Goal: Find specific page/section: Find specific page/section

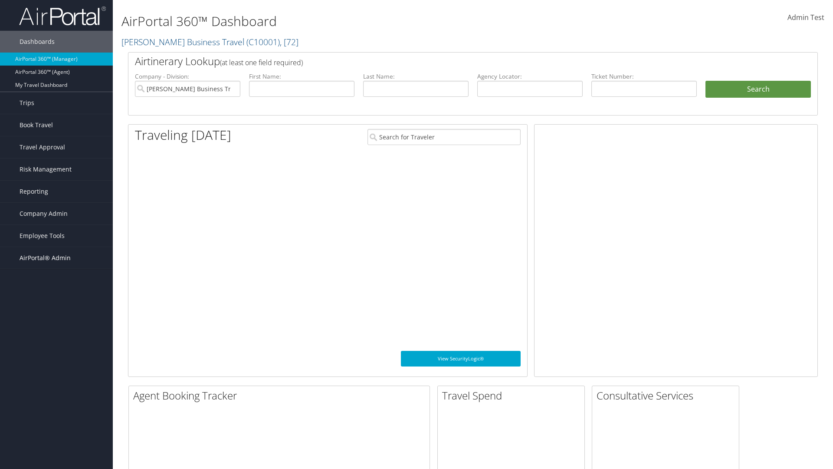
click at [56, 258] on span "AirPortal® Admin" at bounding box center [45, 258] width 51 height 22
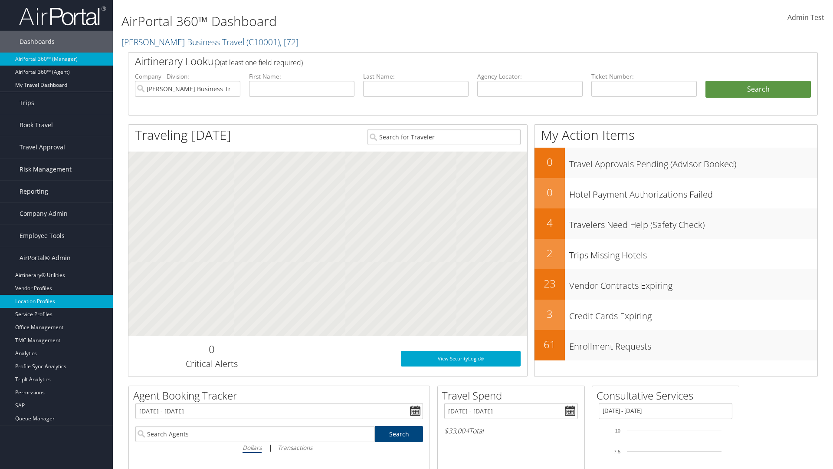
click at [56, 301] on link "Location Profiles" at bounding box center [56, 301] width 113 height 13
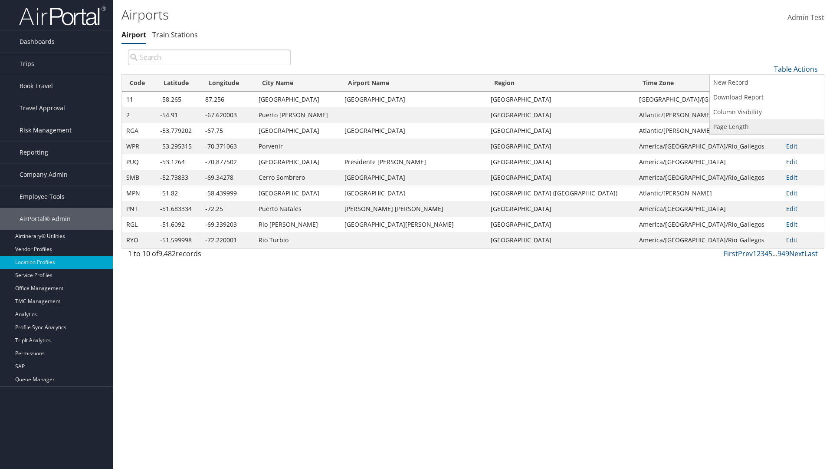
click at [767, 126] on link "Page Length" at bounding box center [767, 126] width 114 height 15
click at [767, 98] on link "25" at bounding box center [767, 98] width 114 height 15
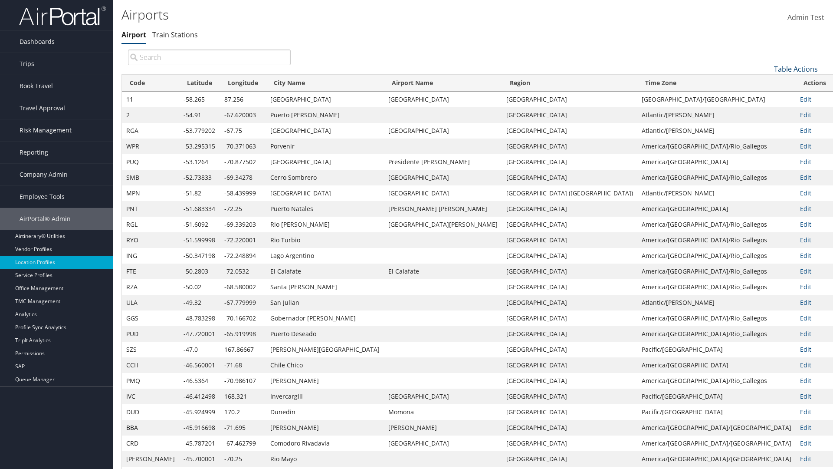
click at [796, 69] on link "Table Actions" at bounding box center [796, 69] width 44 height 10
click at [767, 126] on link "Page Length" at bounding box center [767, 126] width 114 height 15
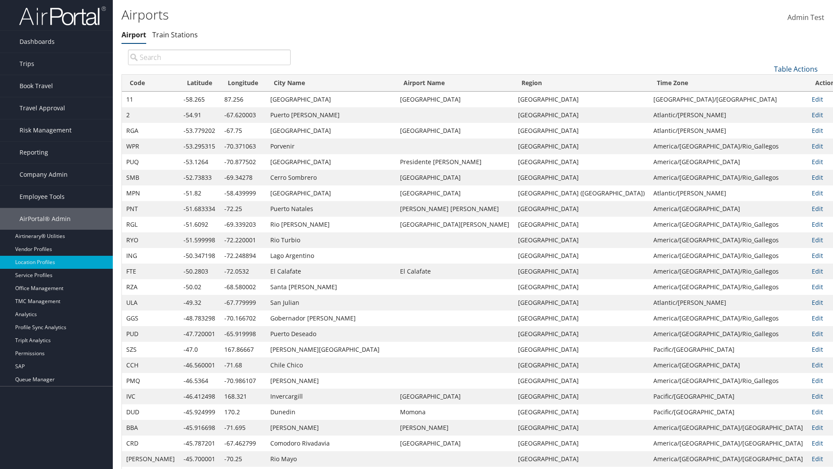
scroll to position [29, 0]
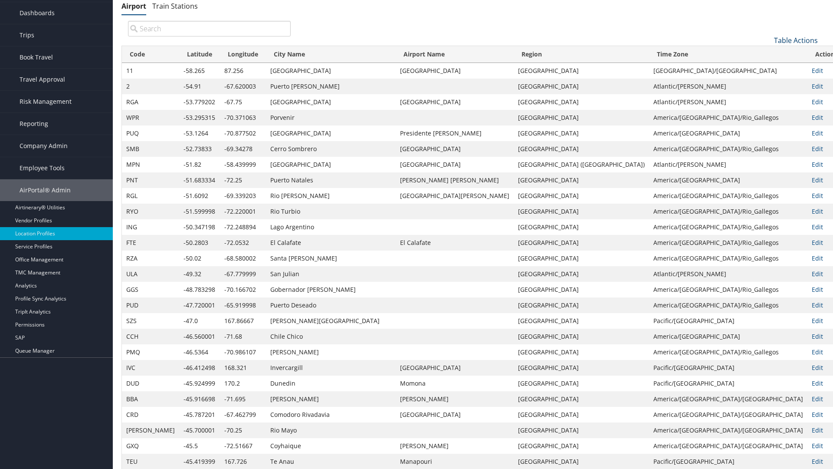
click at [796, 40] on link "Table Actions" at bounding box center [796, 41] width 44 height 10
click at [767, 98] on link "Page Length" at bounding box center [767, 98] width 114 height 15
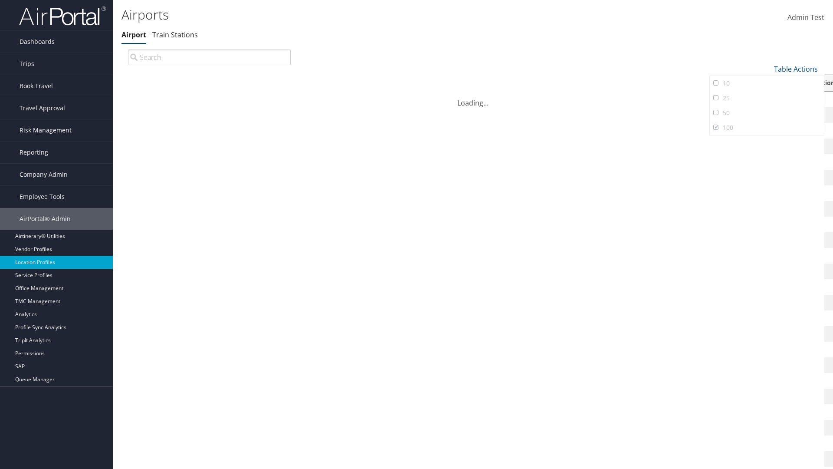
scroll to position [74, 0]
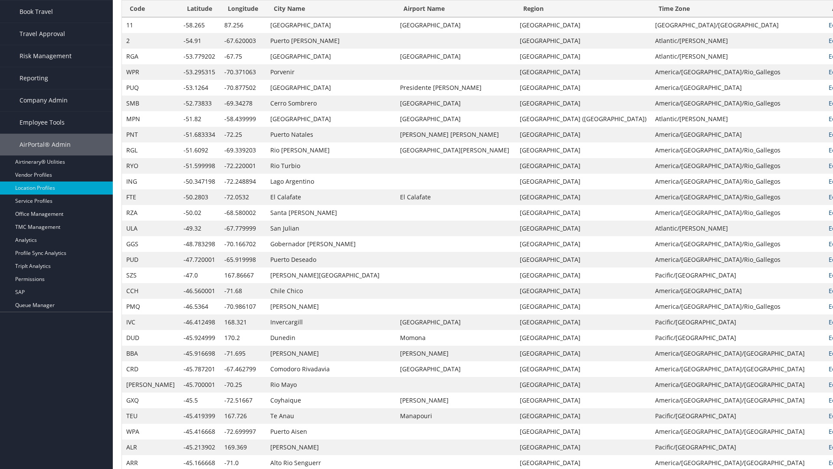
click at [140, 17] on th "Code" at bounding box center [150, 8] width 57 height 17
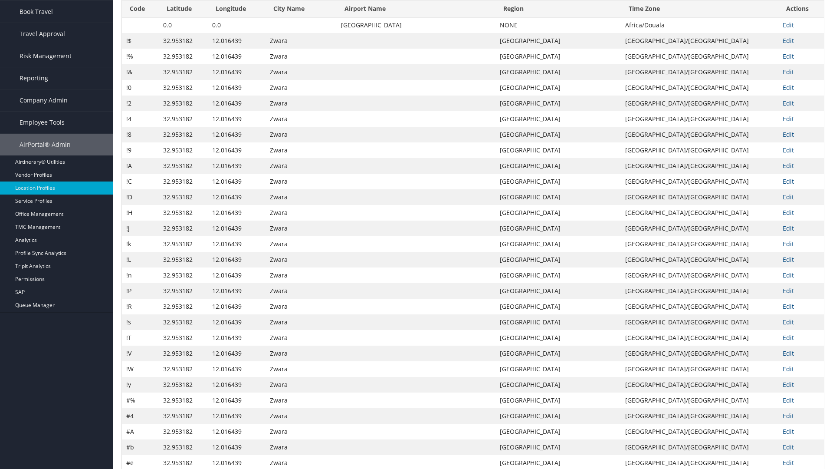
click at [140, 17] on th "Code" at bounding box center [140, 8] width 37 height 17
click at [184, 17] on th "Latitude" at bounding box center [183, 8] width 49 height 17
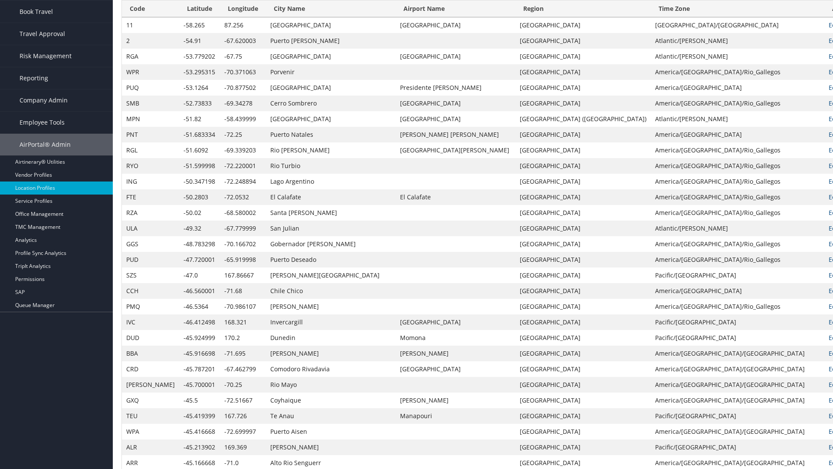
click at [182, 17] on th "Latitude" at bounding box center [199, 8] width 41 height 17
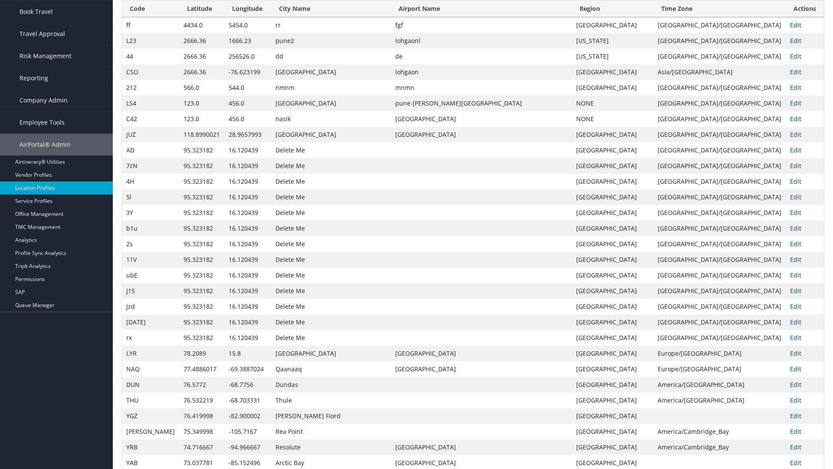
click at [238, 17] on th "Longitude" at bounding box center [247, 8] width 47 height 17
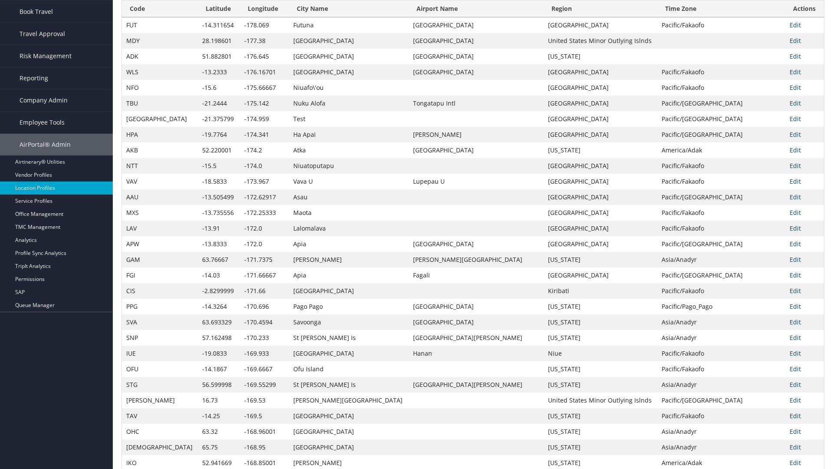
click at [240, 17] on th "Longitude" at bounding box center [264, 8] width 49 height 17
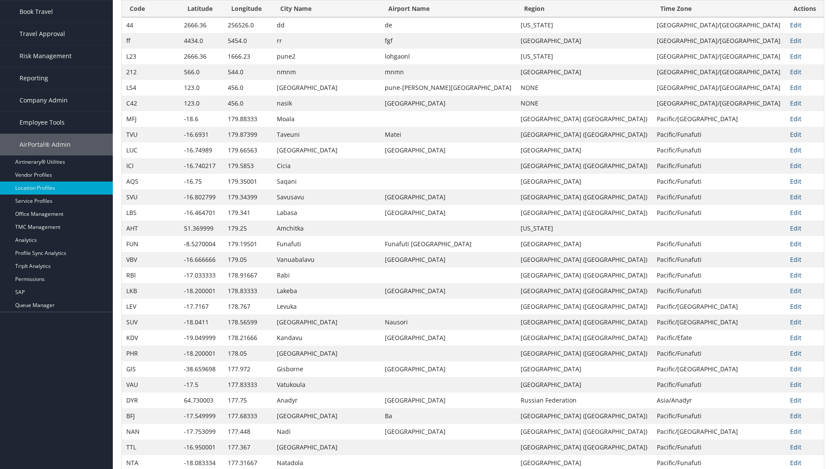
click at [307, 17] on th "City Name" at bounding box center [326, 8] width 108 height 17
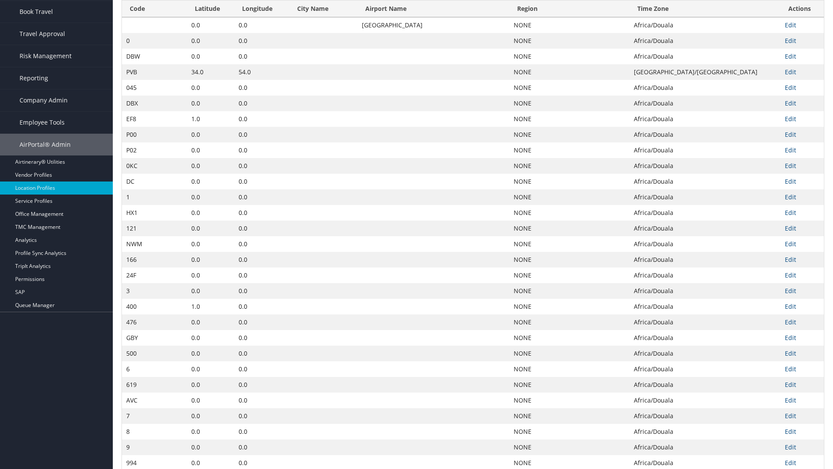
click at [303, 17] on th "City Name" at bounding box center [323, 8] width 68 height 17
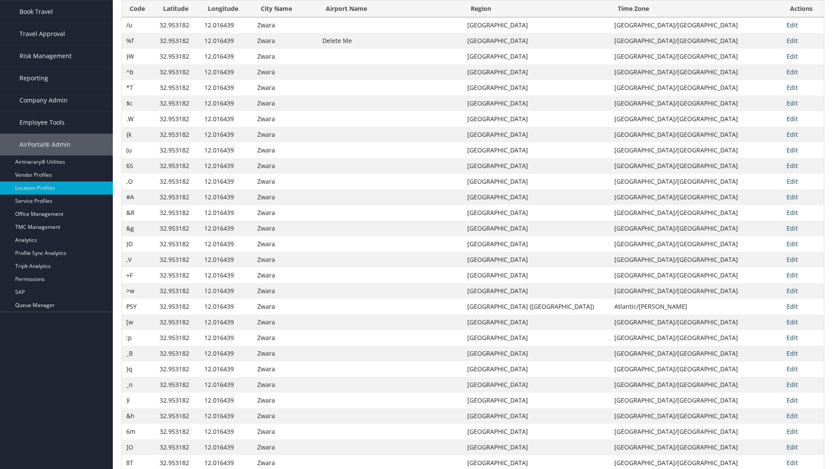
click at [419, 17] on th "Airport Name" at bounding box center [390, 8] width 145 height 17
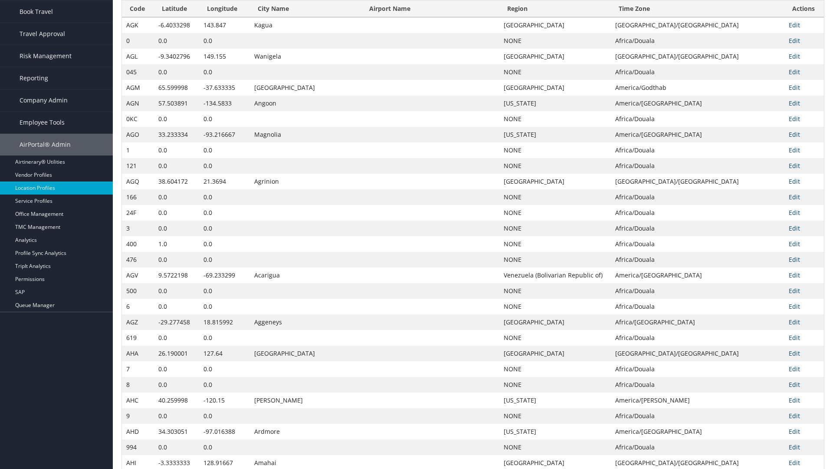
click at [420, 17] on th "Airport Name" at bounding box center [430, 8] width 138 height 17
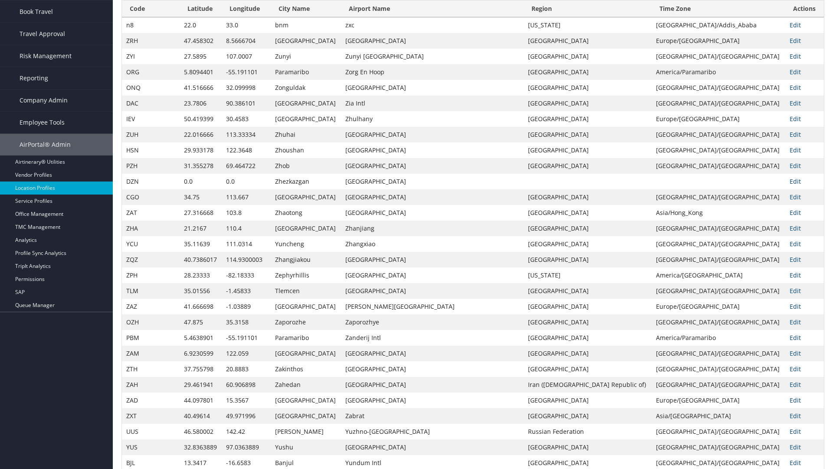
click at [585, 17] on th "Region" at bounding box center [588, 8] width 128 height 17
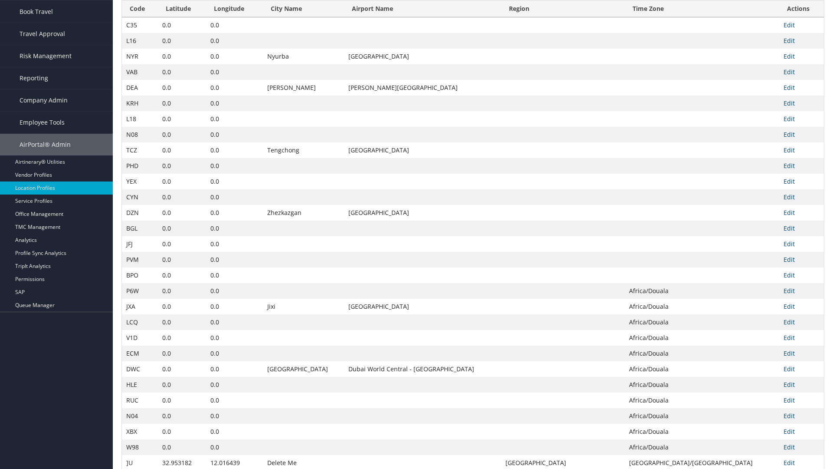
click at [578, 17] on th "Region" at bounding box center [562, 8] width 123 height 17
